Goal: Information Seeking & Learning: Learn about a topic

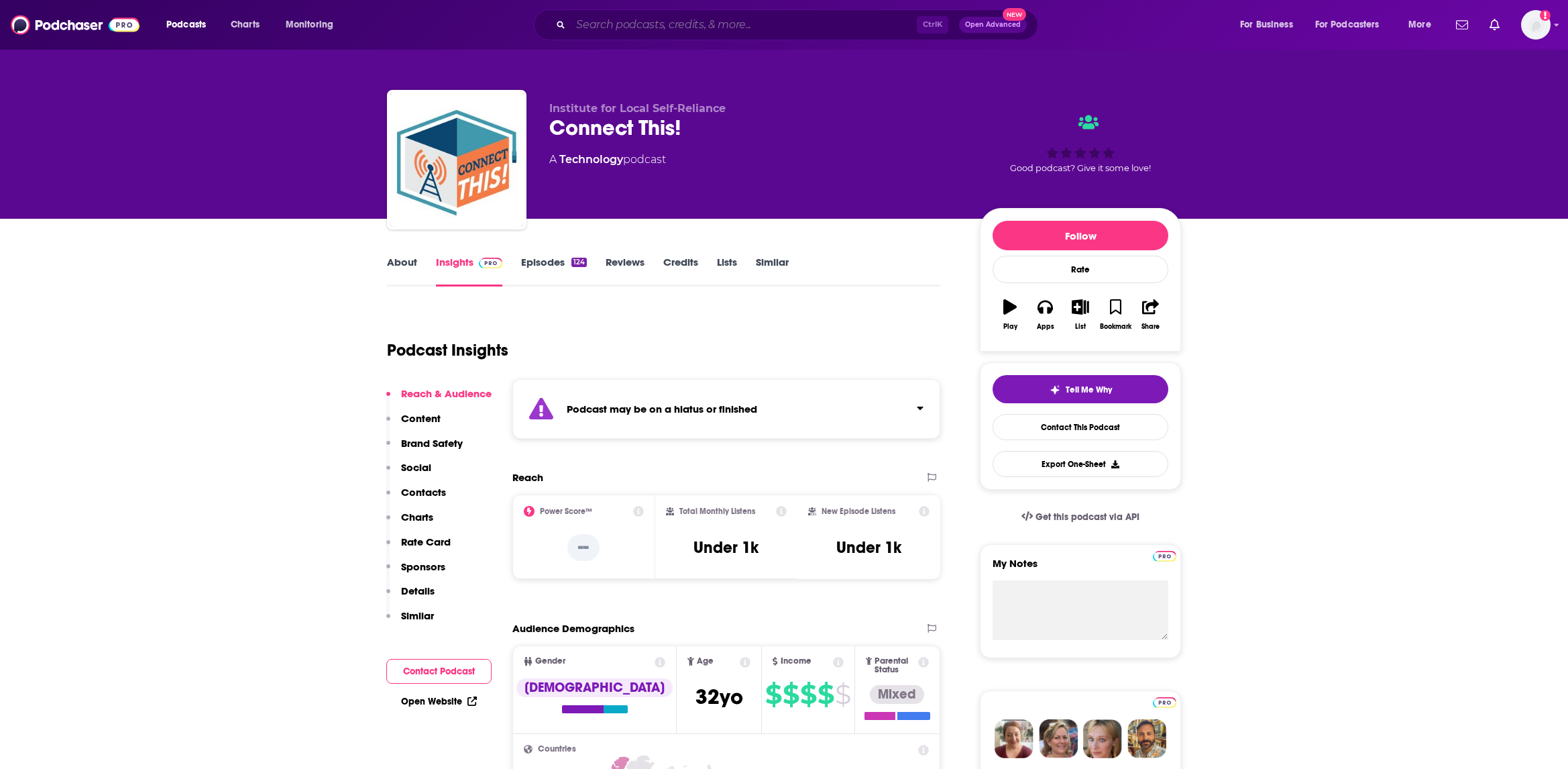
click at [614, 21] on input "Search podcasts, credits, & more..." at bounding box center [744, 25] width 346 height 22
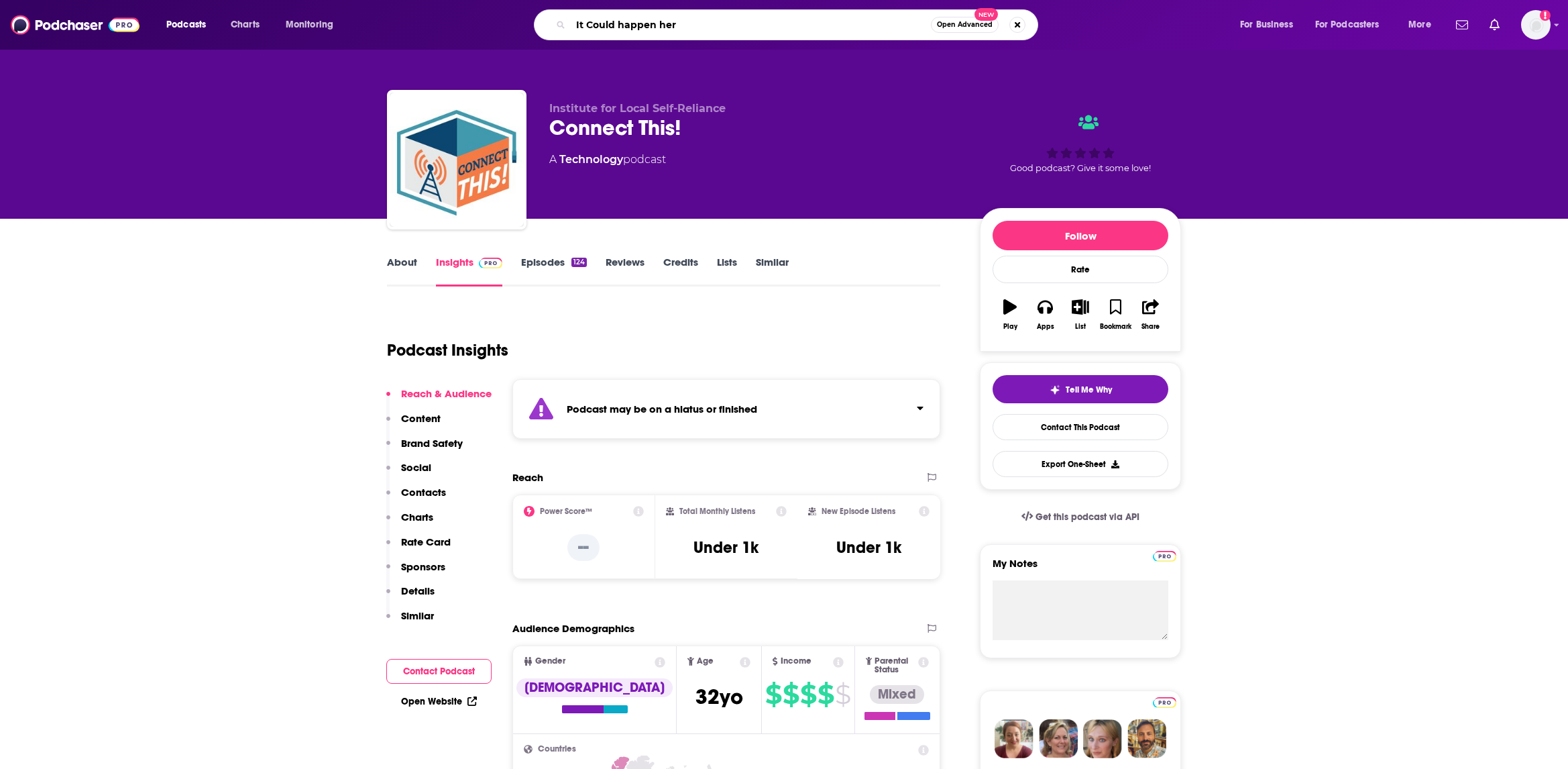
type input "It Could happen here"
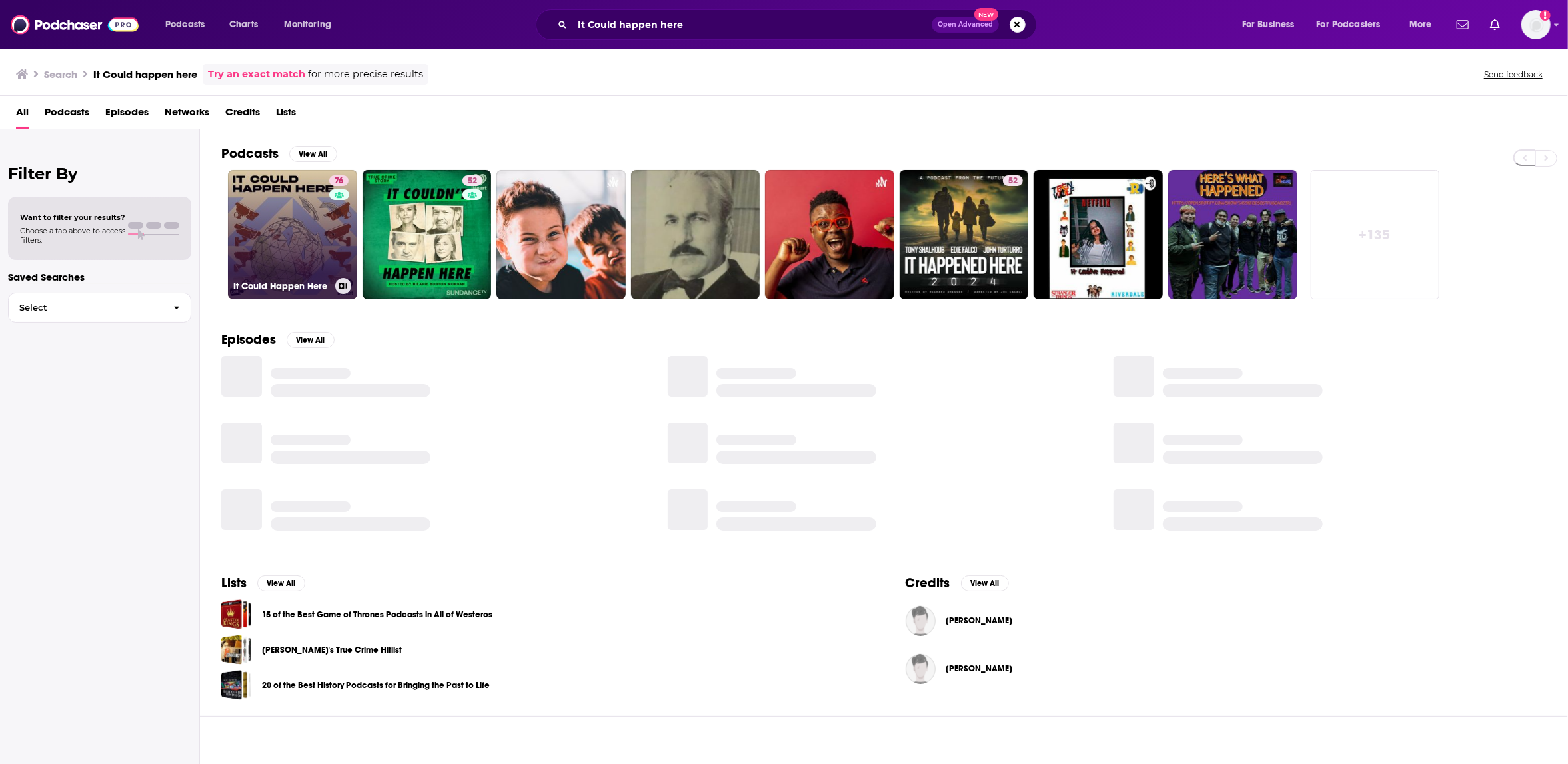
click at [268, 241] on link "76 It Could Happen Here" at bounding box center [292, 234] width 129 height 129
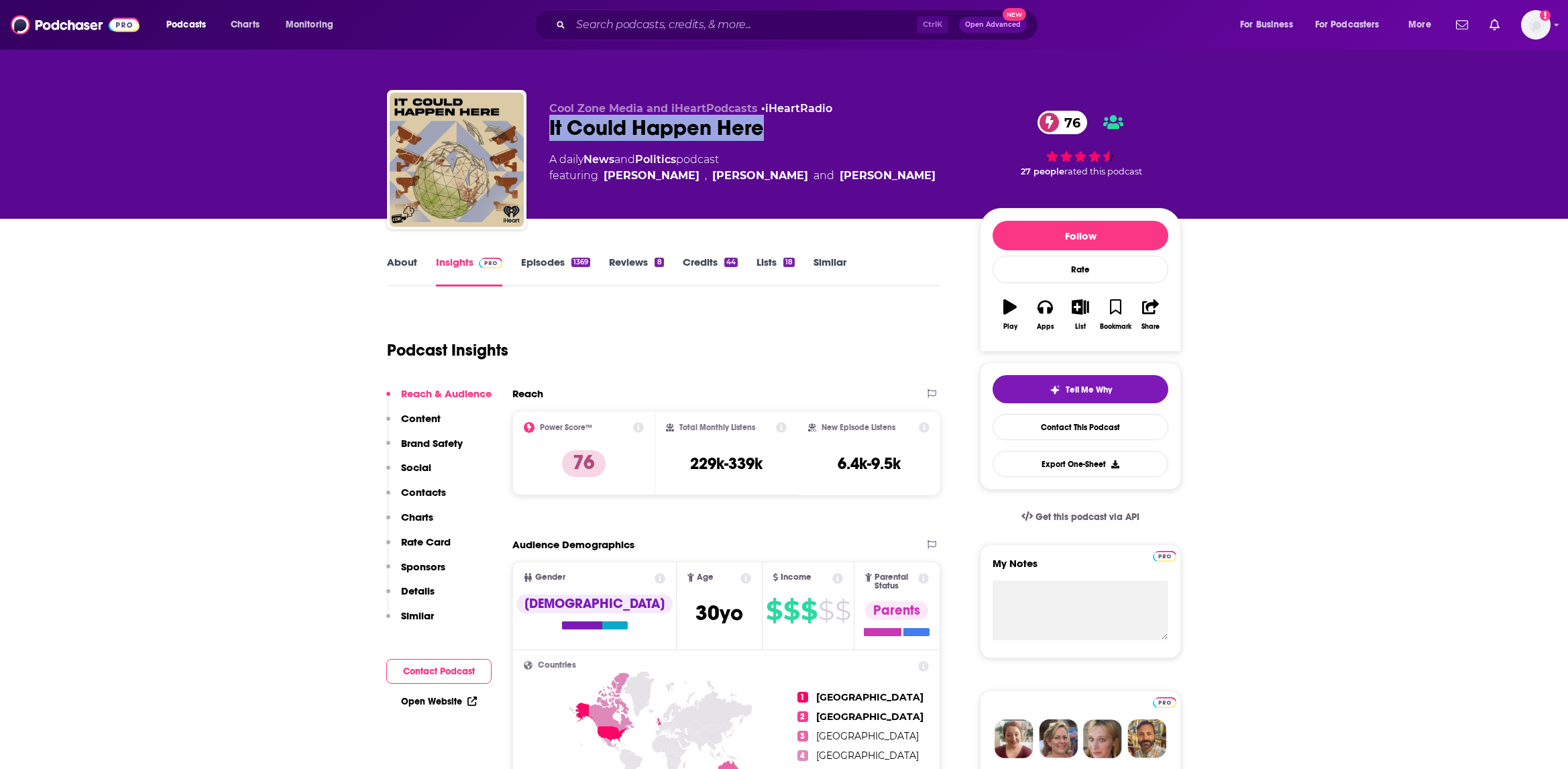
drag, startPoint x: 787, startPoint y: 133, endPoint x: 552, endPoint y: 137, distance: 235.0
click at [552, 137] on div "It Could Happen Here 76" at bounding box center [754, 127] width 409 height 26
click at [620, 320] on div "Podcast Insights" at bounding box center [658, 342] width 543 height 68
drag, startPoint x: 754, startPoint y: 459, endPoint x: 689, endPoint y: 459, distance: 65.0
click at [689, 459] on div "Total Monthly Listens 229k-339k" at bounding box center [727, 453] width 122 height 62
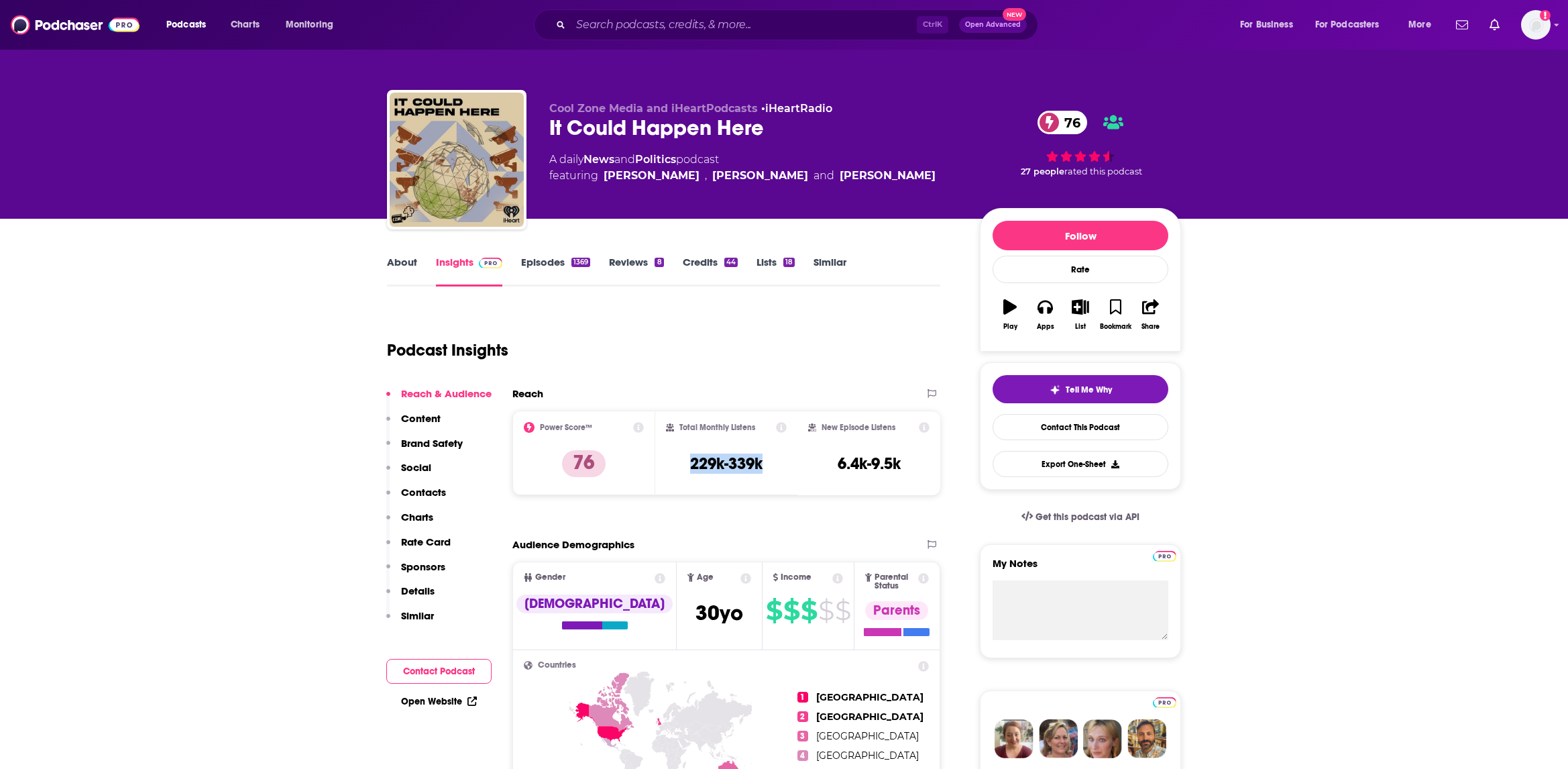
copy h3 "229k-339k"
click at [422, 515] on p "Charts" at bounding box center [416, 517] width 32 height 13
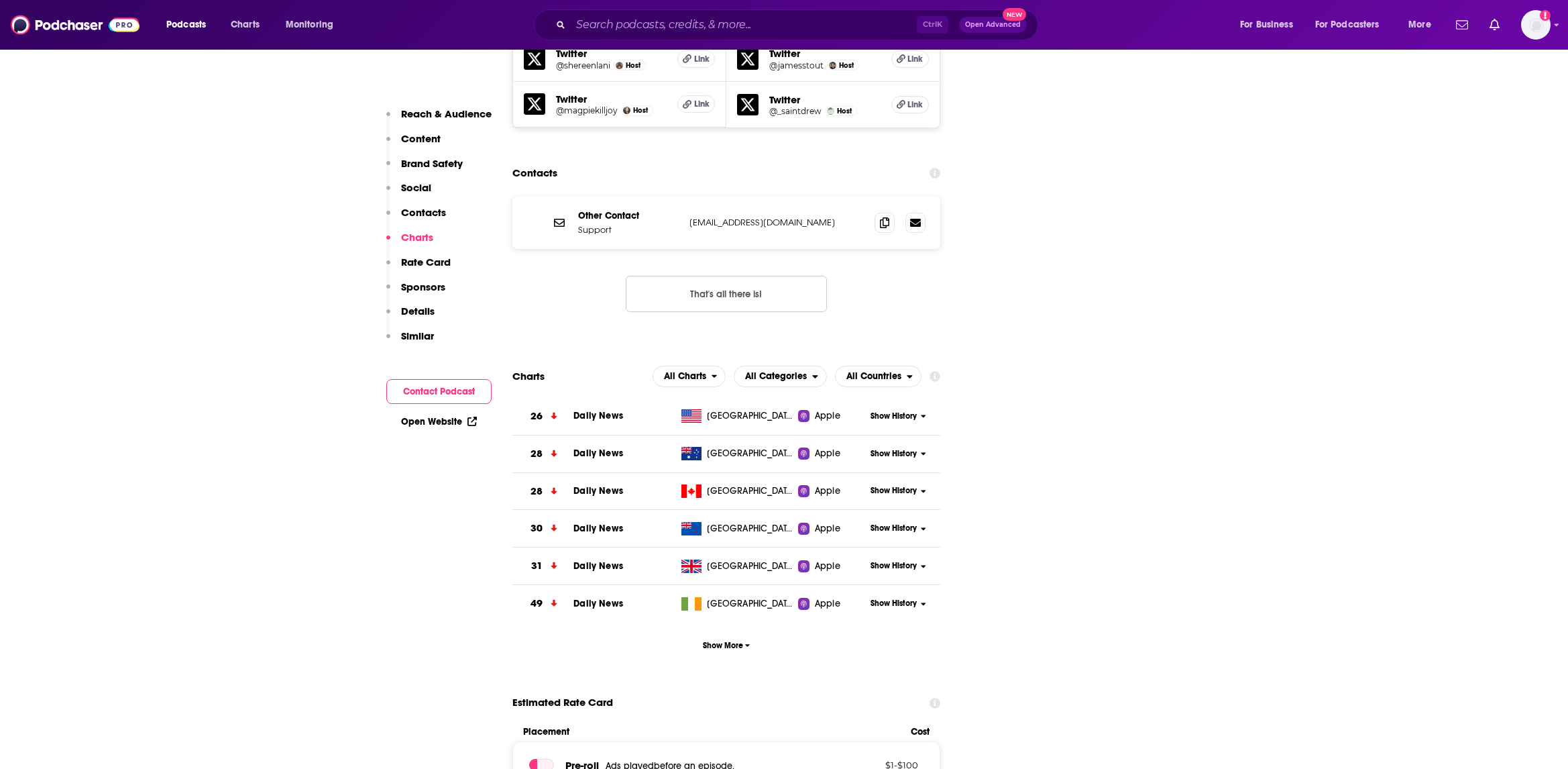
scroll to position [1803, 0]
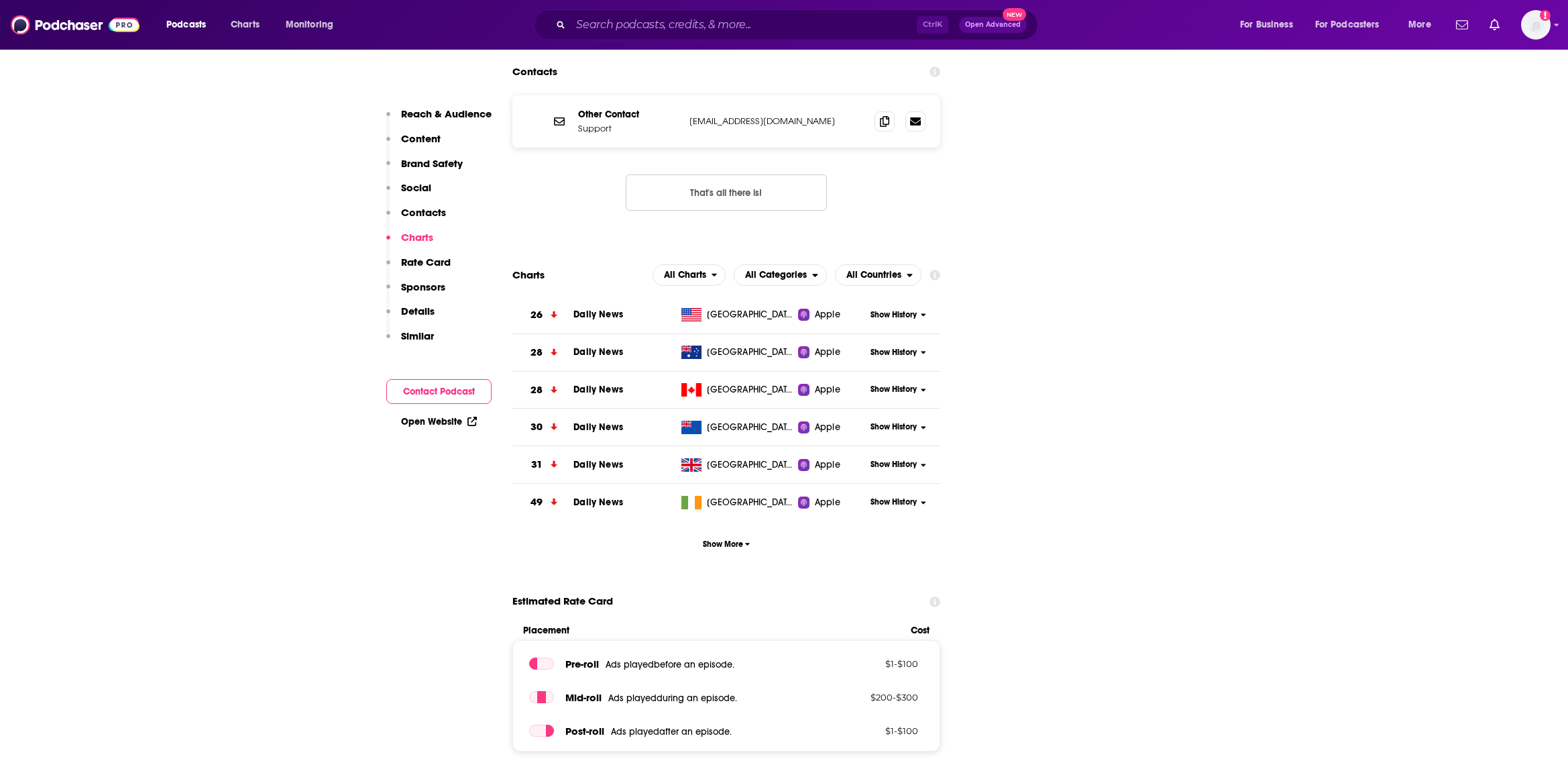
click at [440, 114] on p "Reach & Audience" at bounding box center [446, 114] width 91 height 13
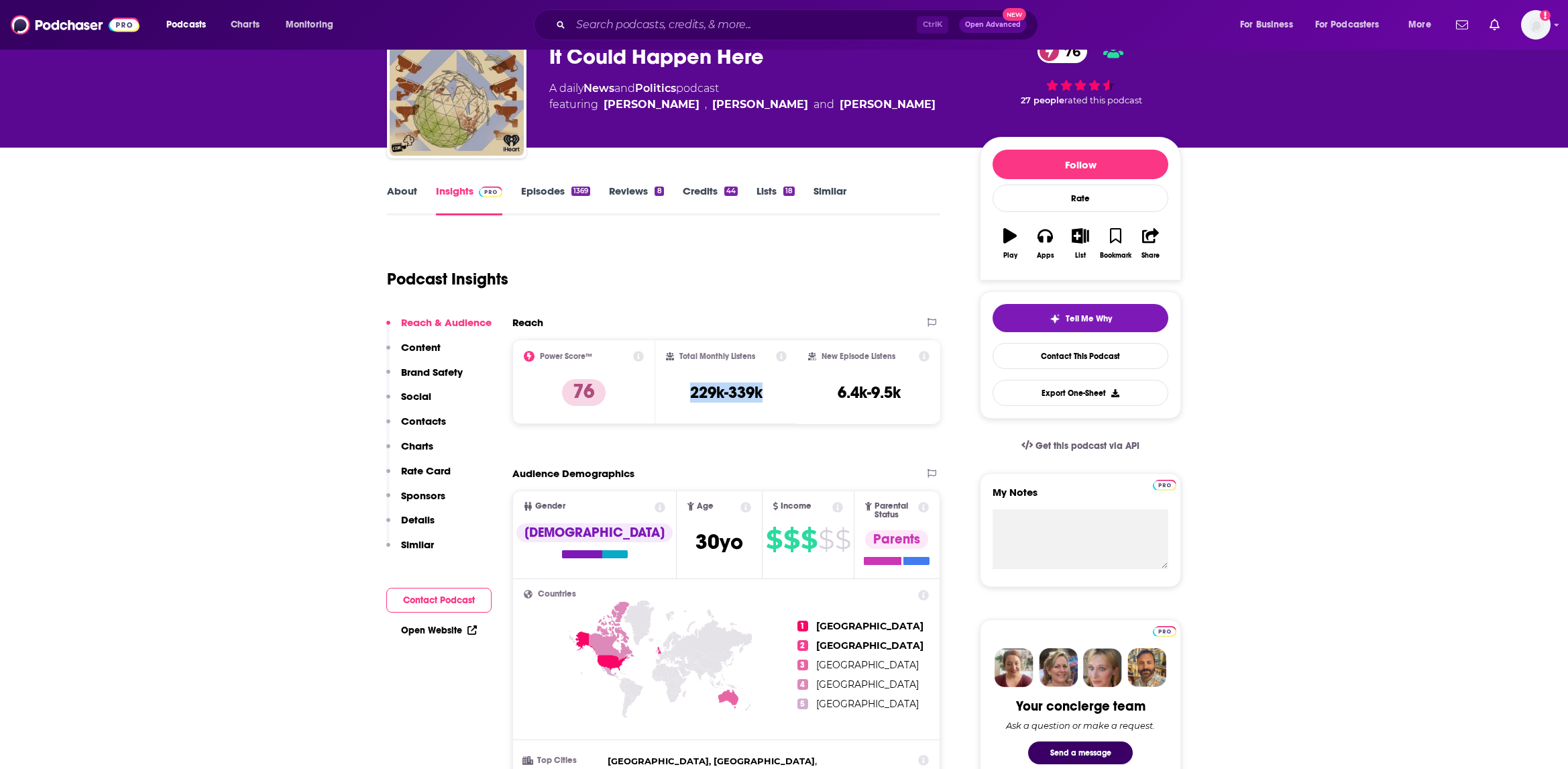
scroll to position [0, 0]
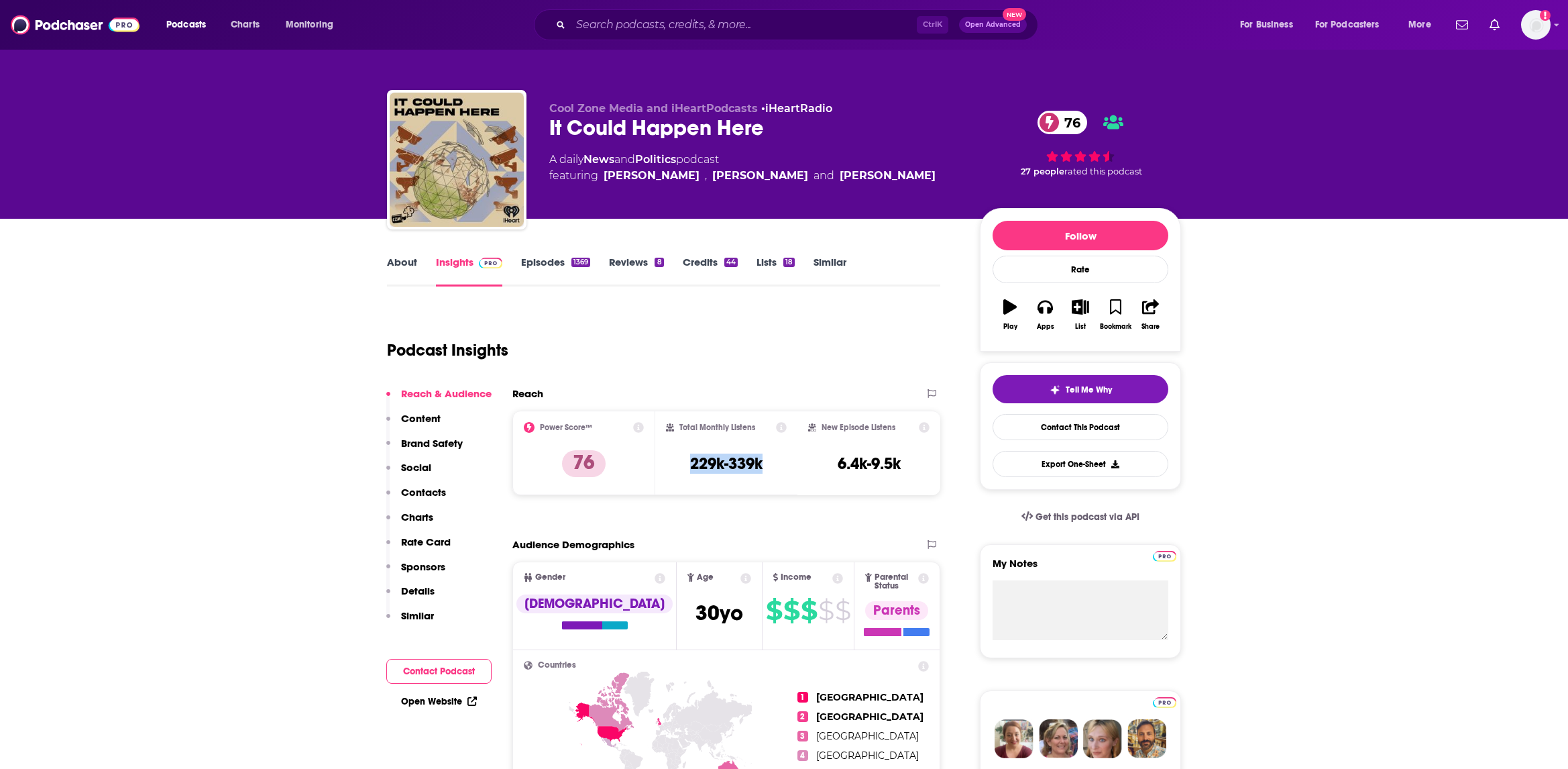
click at [400, 258] on link "About" at bounding box center [402, 271] width 30 height 31
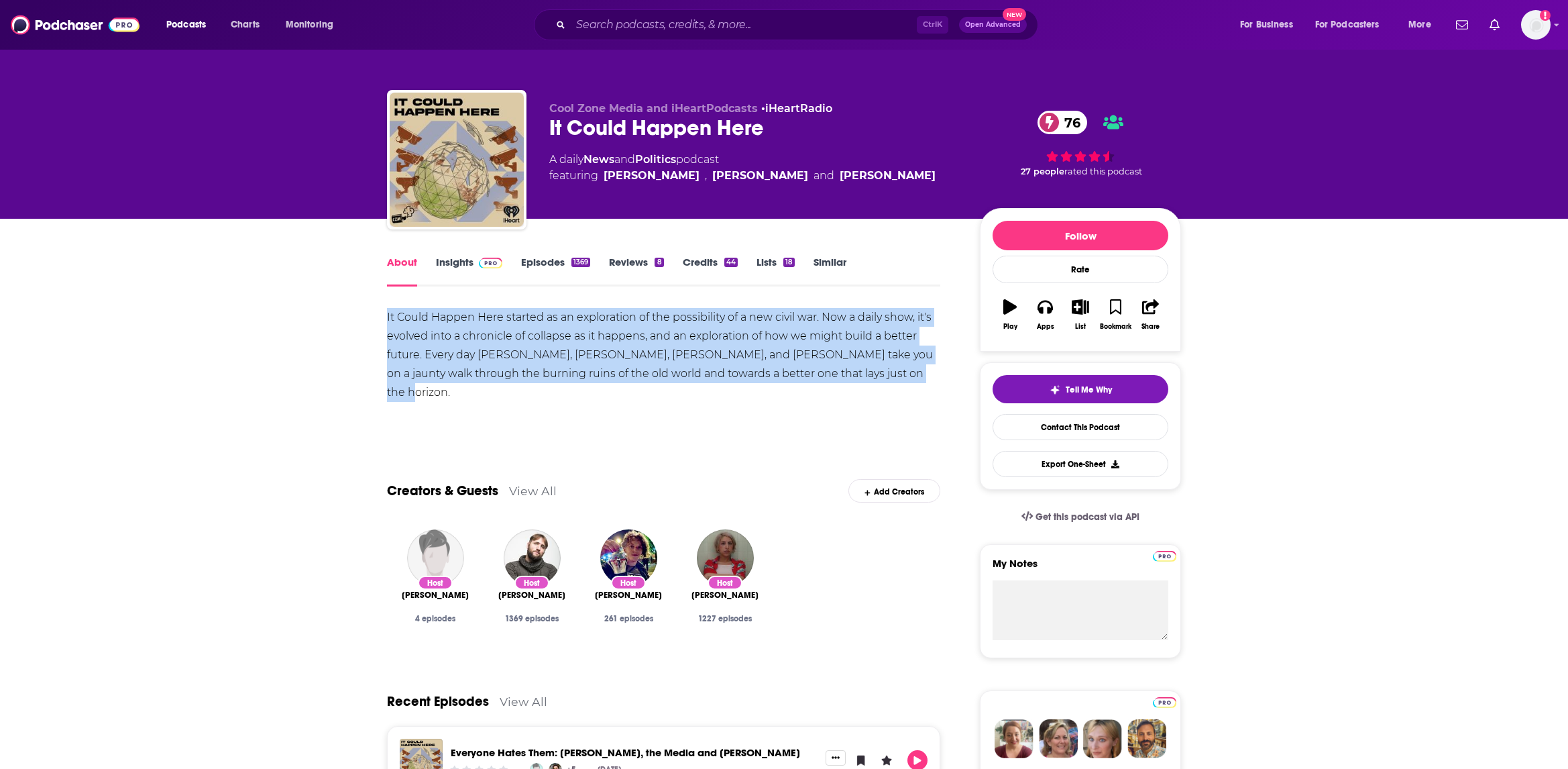
drag, startPoint x: 907, startPoint y: 371, endPoint x: 352, endPoint y: 316, distance: 557.7
copy div "It Could Happen Here started as an exploration of the possibility of a new civi…"
click at [456, 263] on link "Insights" at bounding box center [469, 271] width 66 height 31
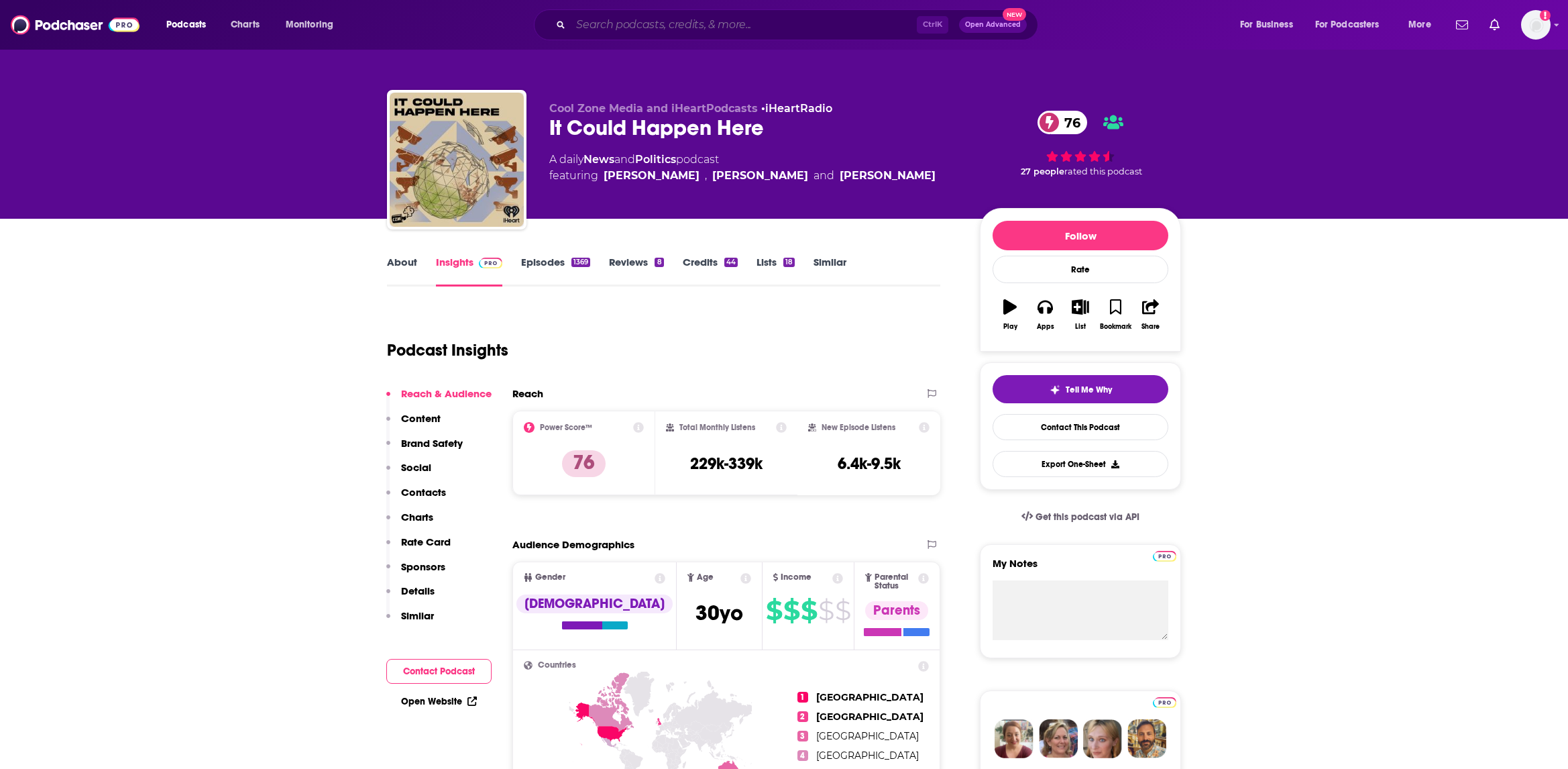
click at [672, 27] on input "Search podcasts, credits, & more..." at bounding box center [744, 25] width 346 height 22
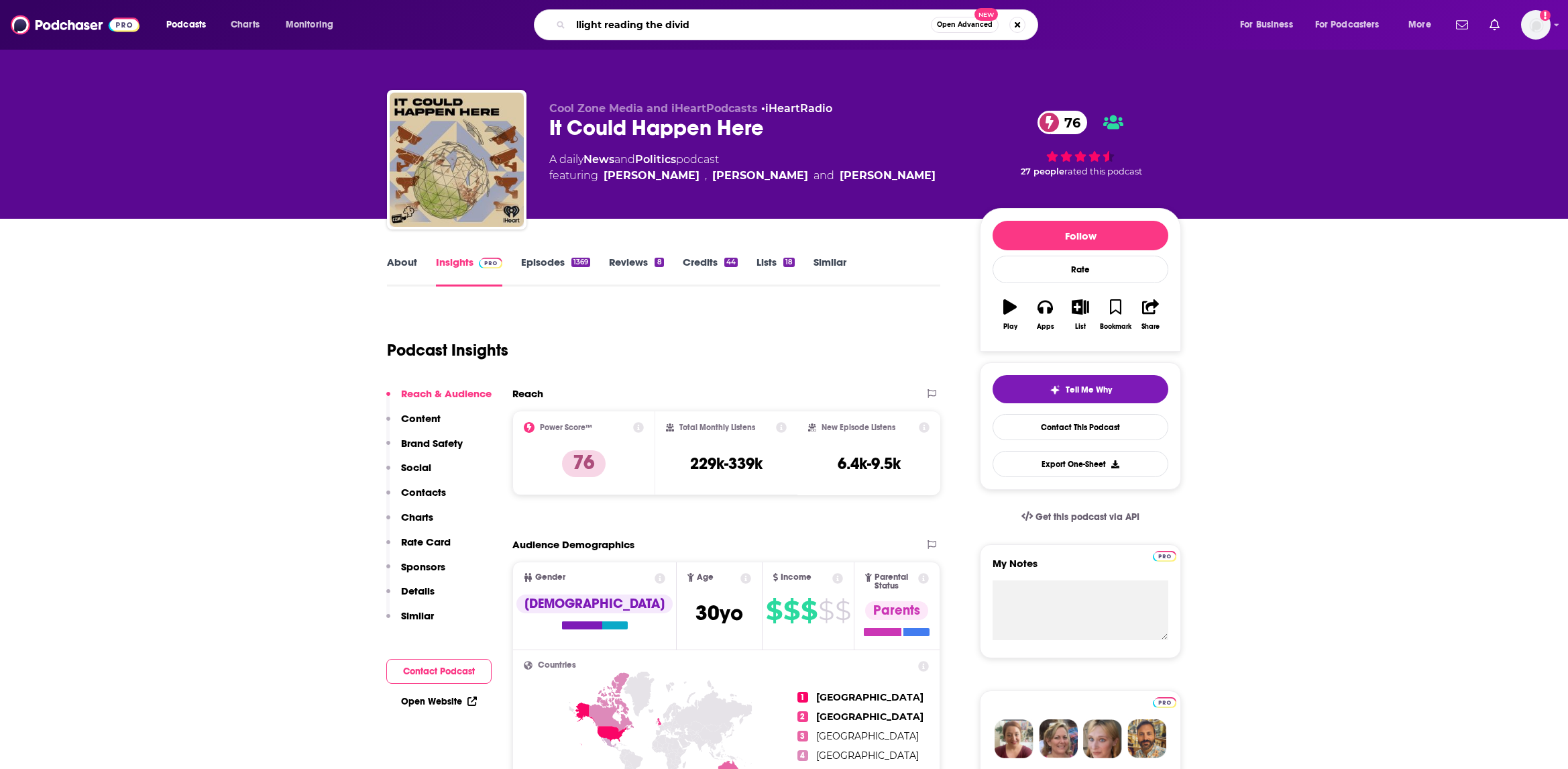
type input "llight reading the divide"
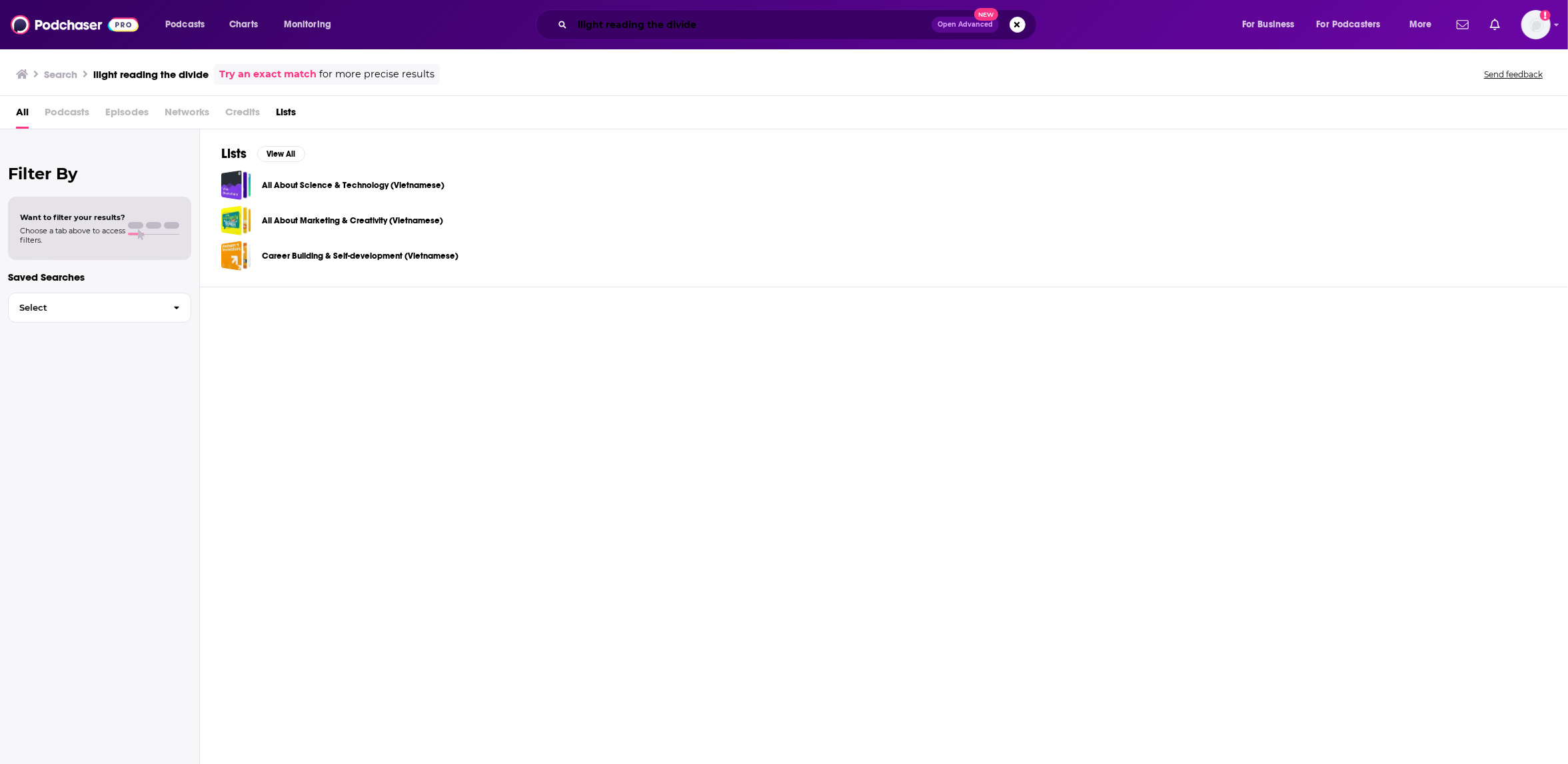
click at [581, 24] on input "llight reading the divide" at bounding box center [752, 24] width 359 height 22
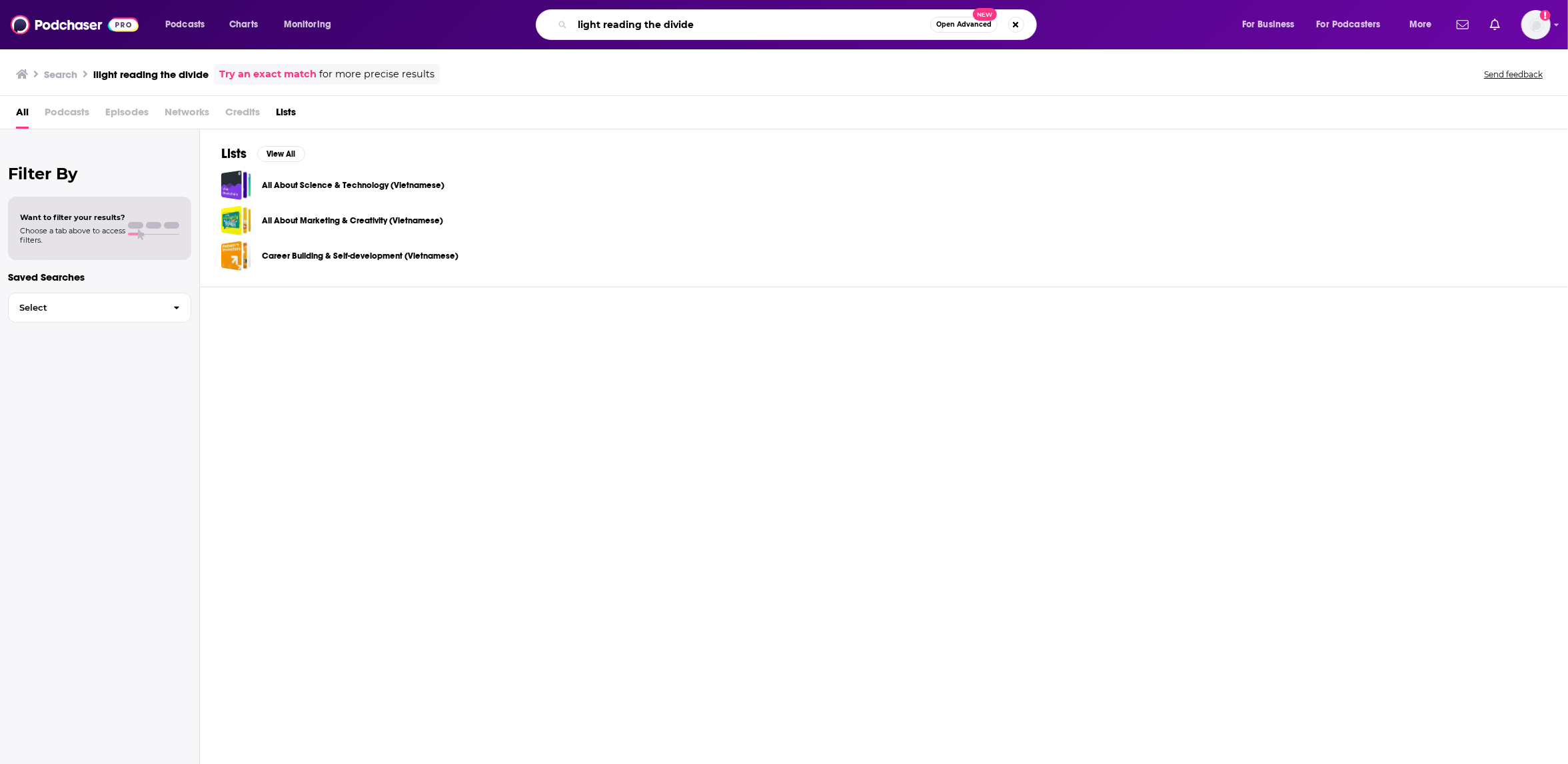
click at [771, 14] on input "light reading the divide" at bounding box center [751, 24] width 358 height 22
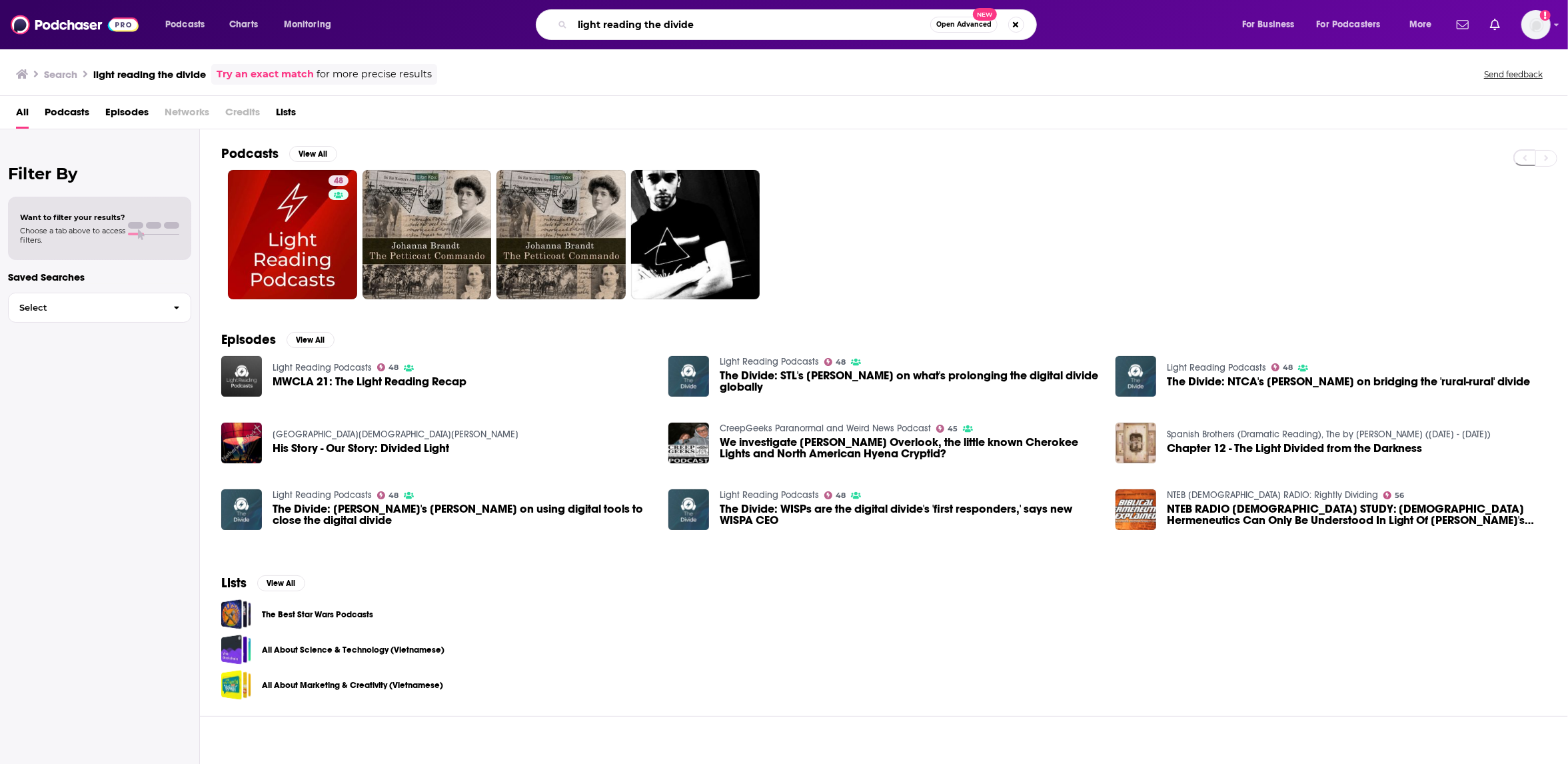
drag, startPoint x: 630, startPoint y: 23, endPoint x: 563, endPoint y: 22, distance: 67.0
click at [563, 22] on div "light reading the divide Open Advanced New" at bounding box center [786, 24] width 501 height 31
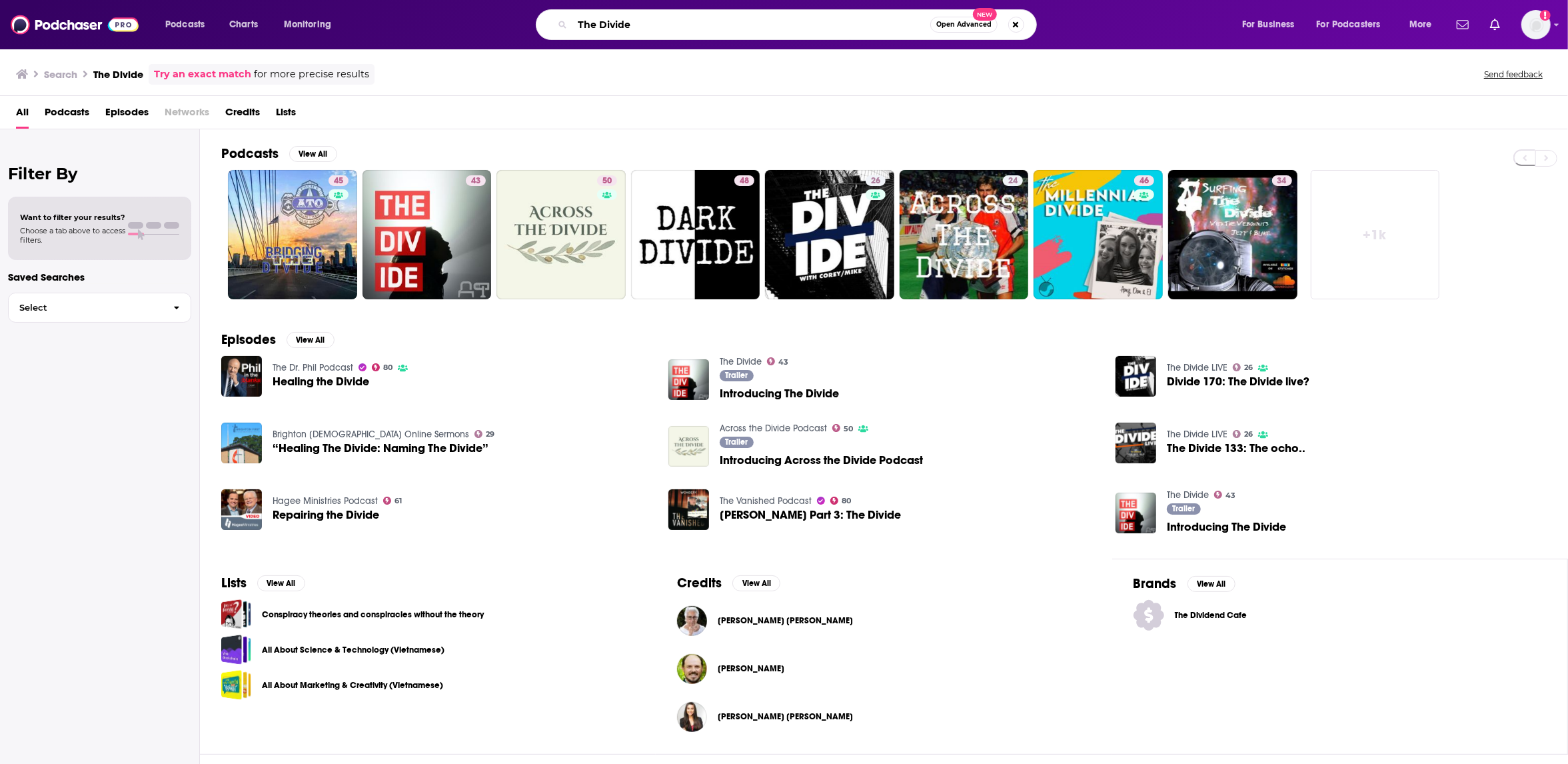
click at [665, 16] on input "The Divide" at bounding box center [751, 24] width 358 height 22
drag, startPoint x: 614, startPoint y: 23, endPoint x: 788, endPoint y: 4, distance: 175.0
click at [673, 10] on div "The Divide Open Advanced New" at bounding box center [786, 24] width 501 height 31
paste input "The Divide"
type input "The DividThe Divide"
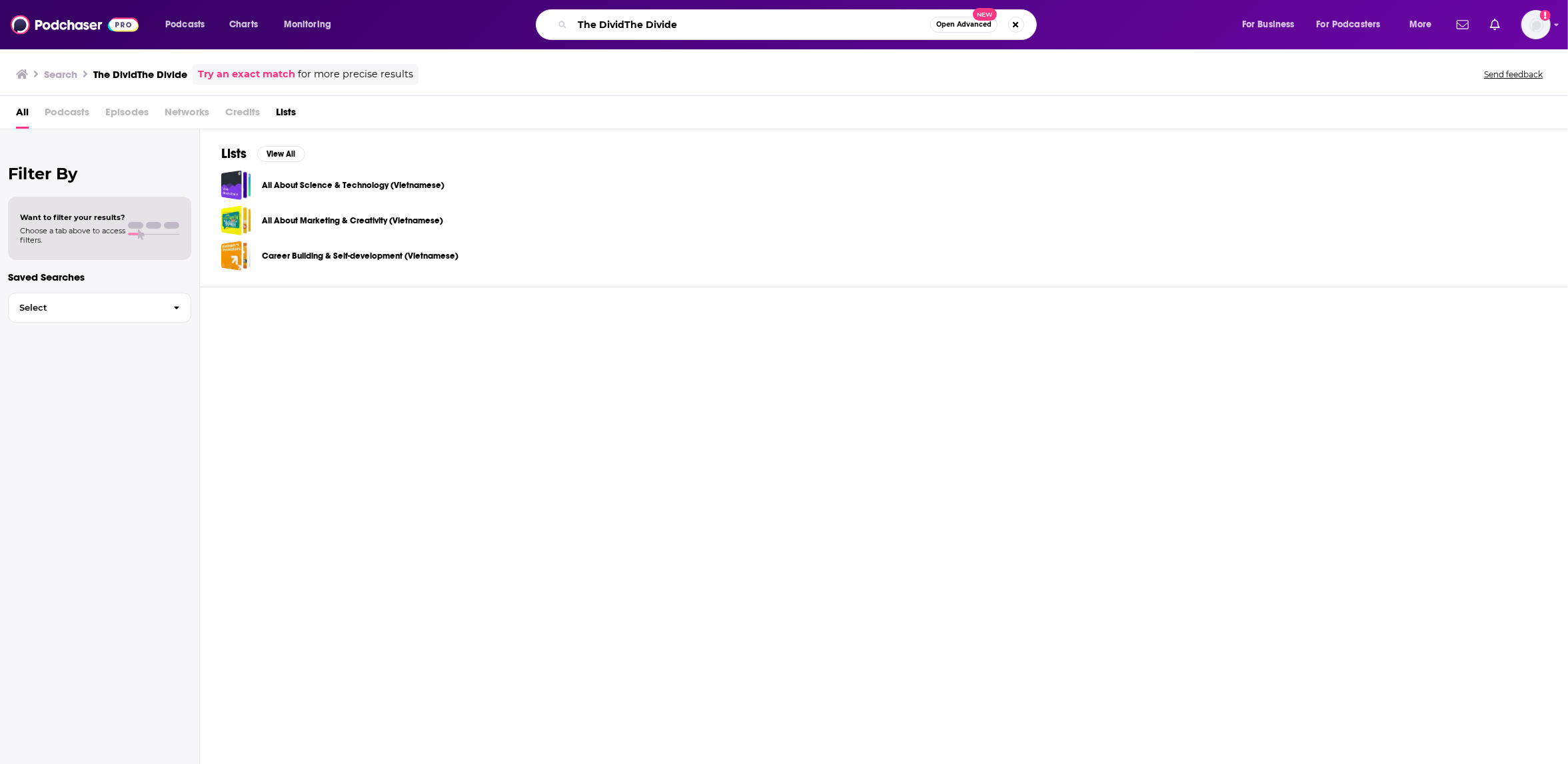
drag, startPoint x: 723, startPoint y: 28, endPoint x: 578, endPoint y: 24, distance: 145.1
click at [566, 29] on div "The DividThe Divide Open Advanced New" at bounding box center [786, 24] width 501 height 31
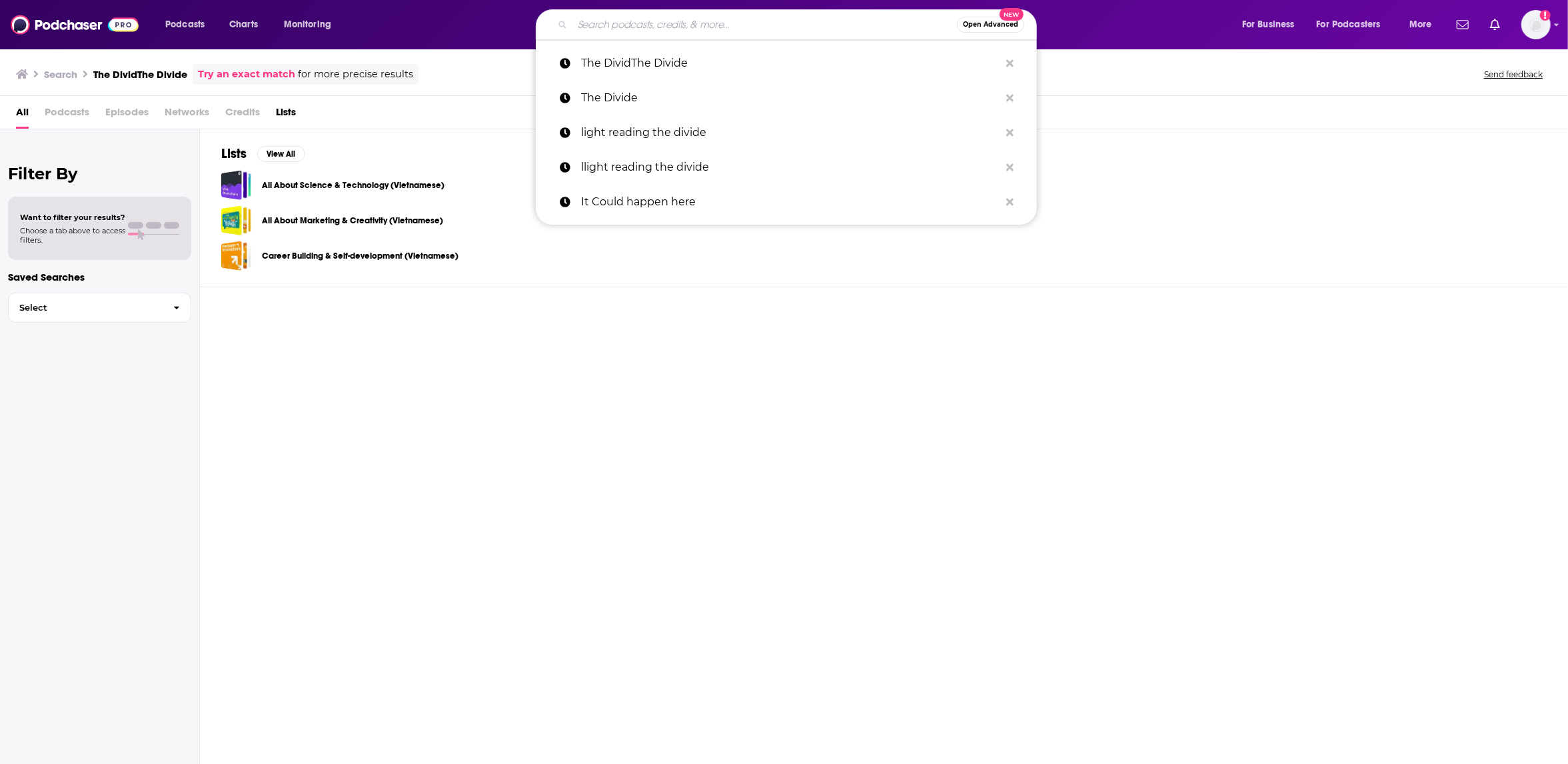
paste input "The Divide"
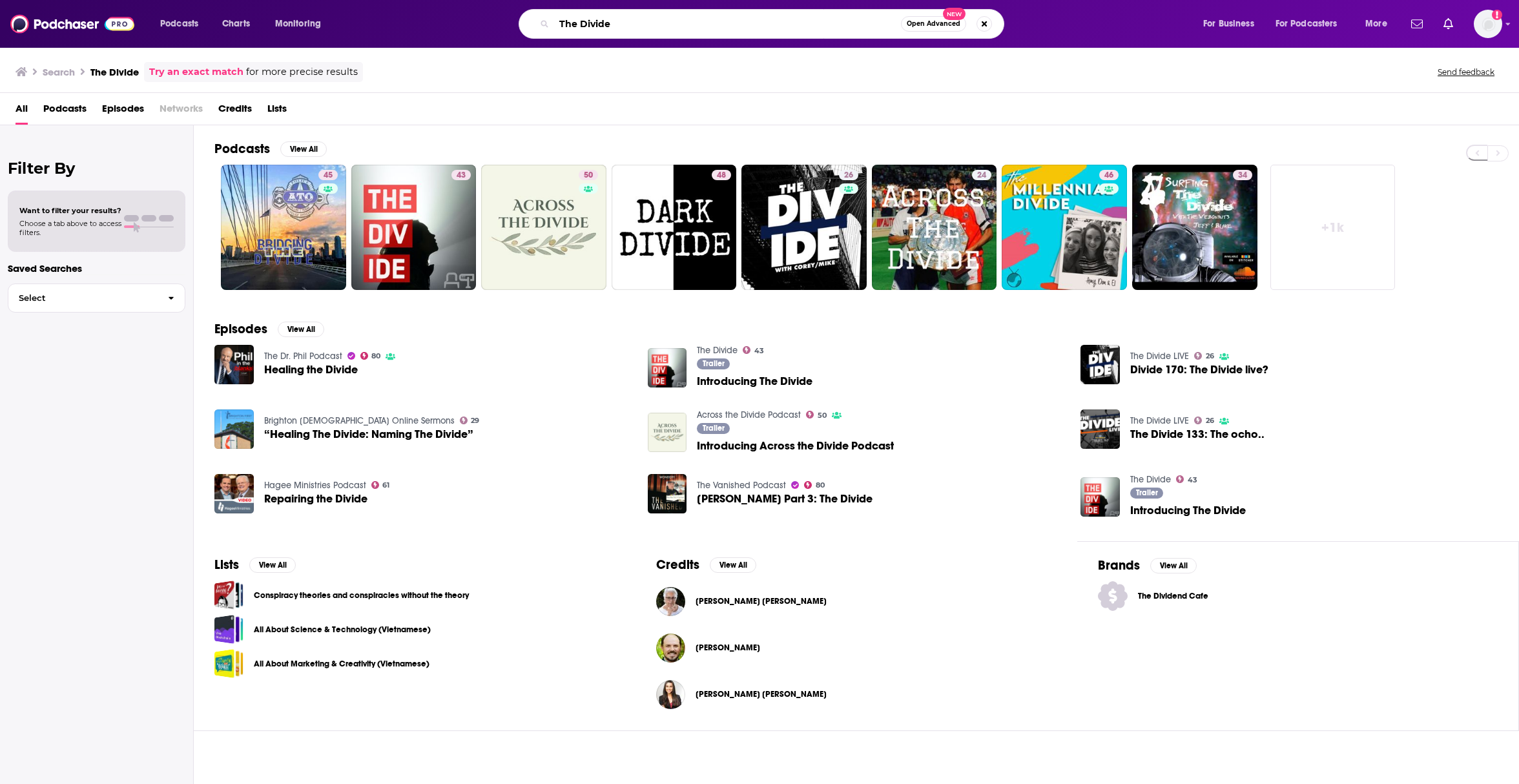
drag, startPoint x: 617, startPoint y: 24, endPoint x: 528, endPoint y: 23, distance: 89.0
click at [526, 23] on div "The Divide Open Advanced New" at bounding box center [761, 24] width 486 height 30
type input "Fiber for breakfast"
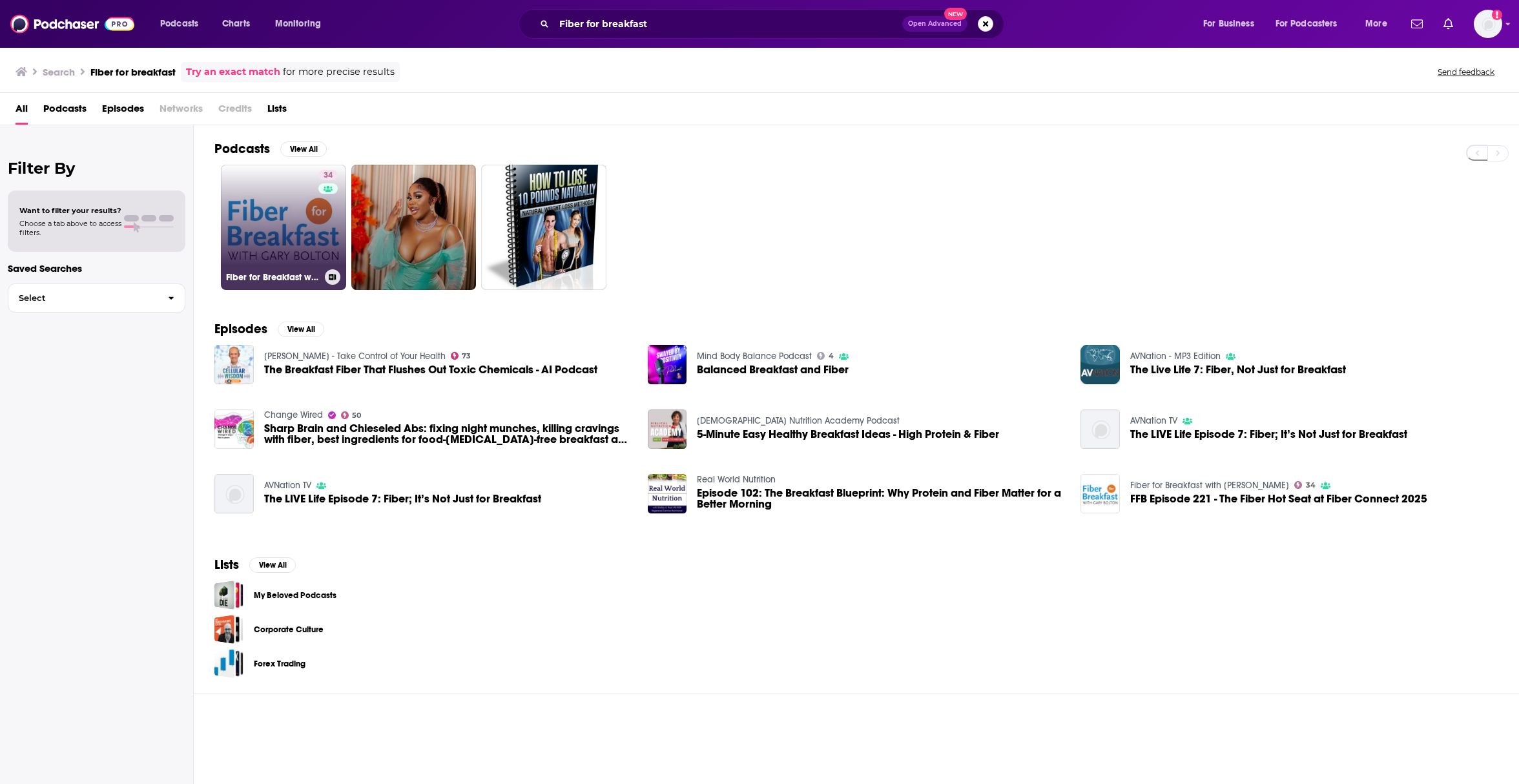
click at [292, 224] on link "34 Fiber for Breakfast with [PERSON_NAME]" at bounding box center [283, 227] width 125 height 125
